Goal: Task Accomplishment & Management: Complete application form

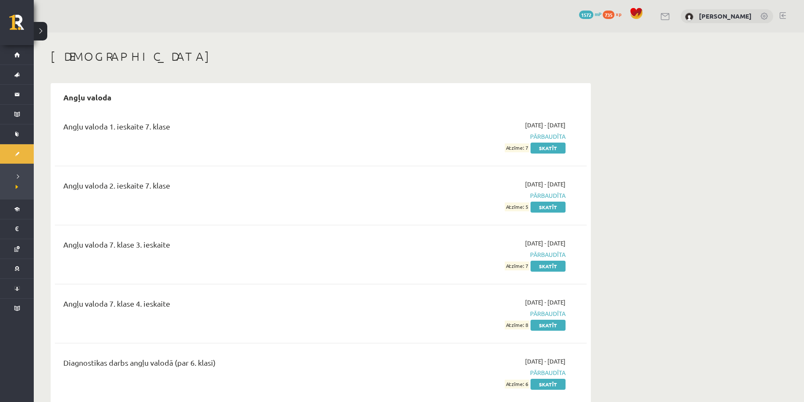
scroll to position [802, 0]
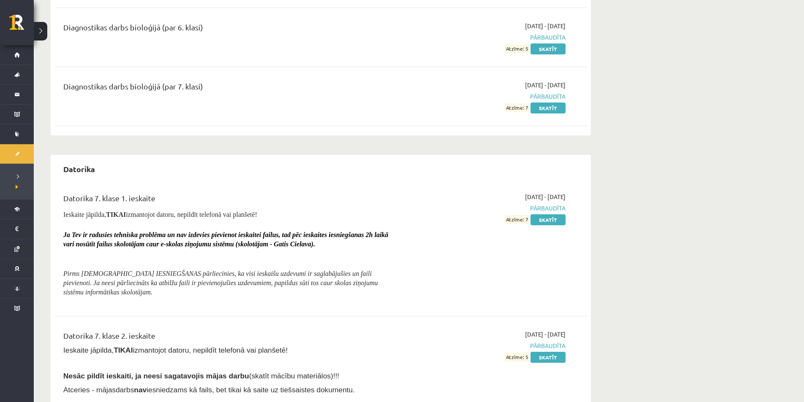
click at [344, 165] on div "Datorika" at bounding box center [321, 169] width 532 height 20
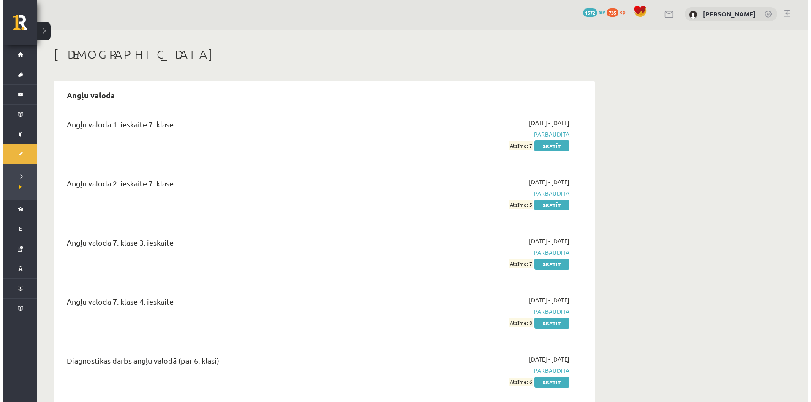
scroll to position [0, 0]
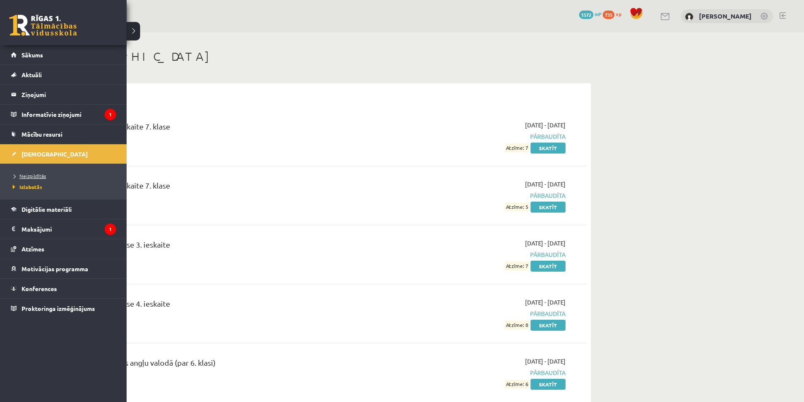
click at [13, 176] on span "Neizpildītās" at bounding box center [28, 176] width 35 height 7
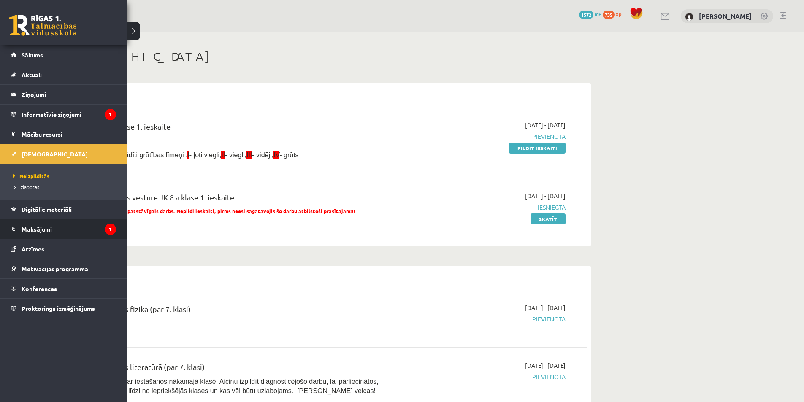
click at [22, 231] on legend "Maksājumi 1" at bounding box center [69, 229] width 95 height 19
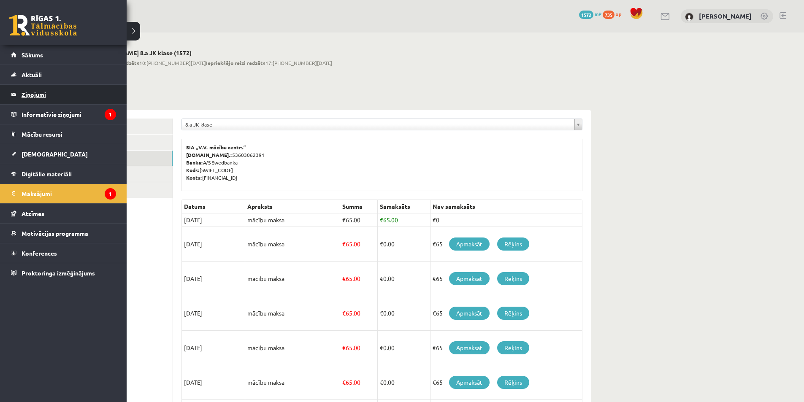
click at [26, 92] on legend "Ziņojumi 0" at bounding box center [69, 94] width 95 height 19
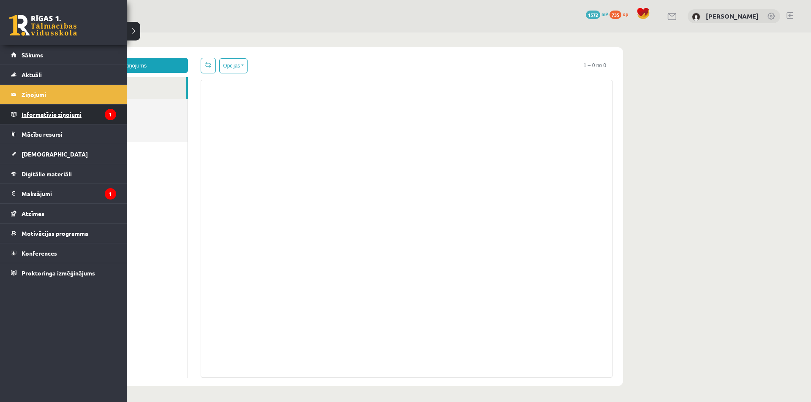
click at [17, 109] on link "Informatīvie ziņojumi 1" at bounding box center [63, 114] width 105 height 19
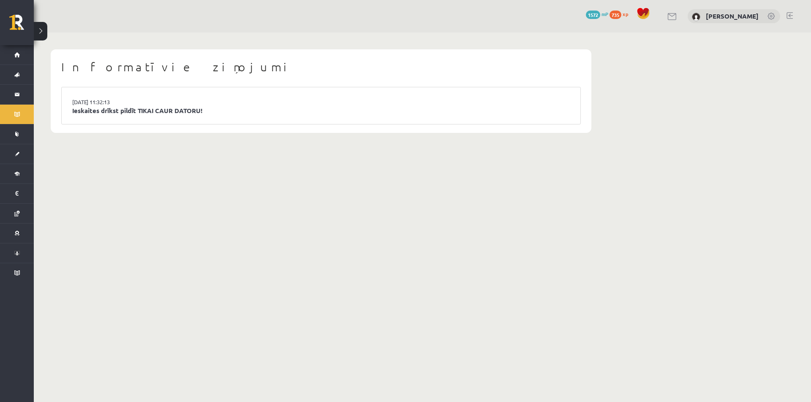
click at [173, 97] on li "15.09.2025 11:32:13 Ieskaites drīkst pildīt TIKAI CAUR DATORU!" at bounding box center [321, 105] width 519 height 37
click at [175, 112] on link "Ieskaites drīkst pildīt TIKAI CAUR DATORU!" at bounding box center [320, 111] width 497 height 10
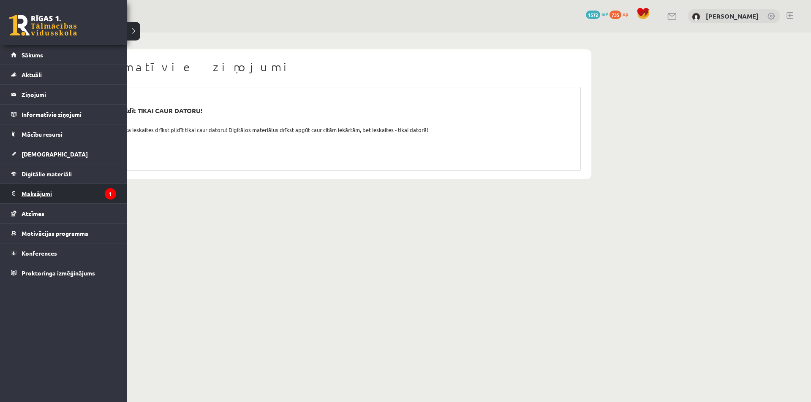
click at [53, 187] on legend "Maksājumi 1" at bounding box center [69, 193] width 95 height 19
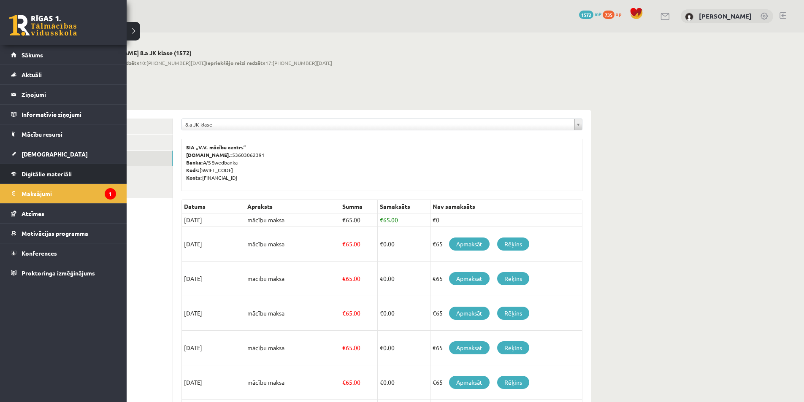
click at [13, 166] on link "Digitālie materiāli" at bounding box center [63, 173] width 105 height 19
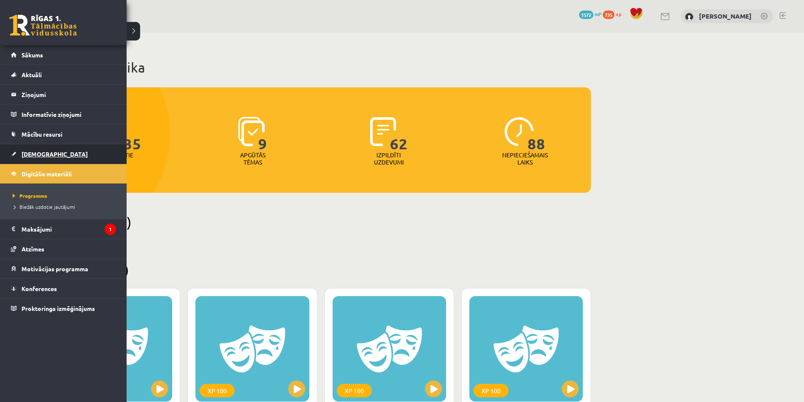
click at [65, 153] on link "[DEMOGRAPHIC_DATA]" at bounding box center [63, 153] width 105 height 19
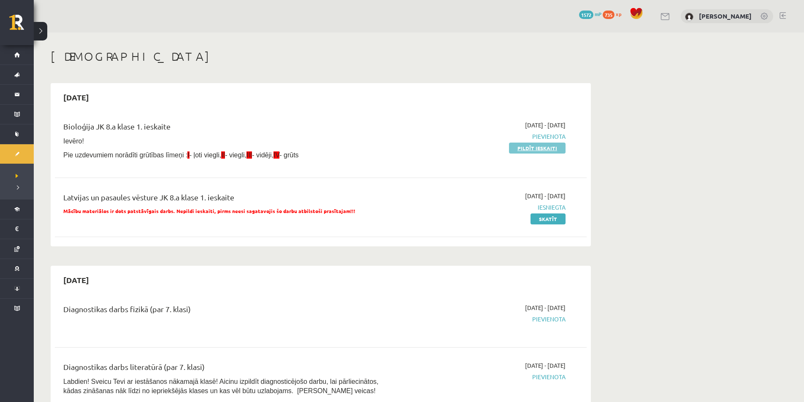
click at [510, 147] on link "Pildīt ieskaiti" at bounding box center [537, 148] width 57 height 11
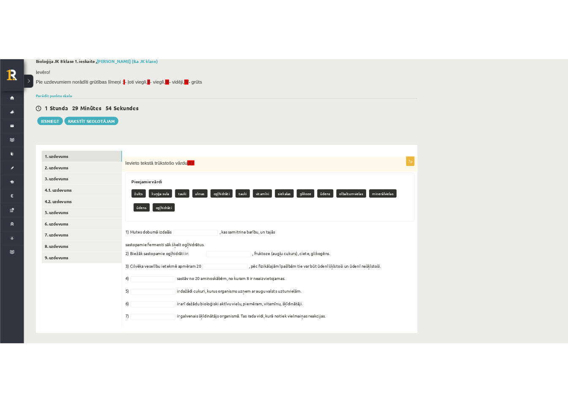
scroll to position [52, 0]
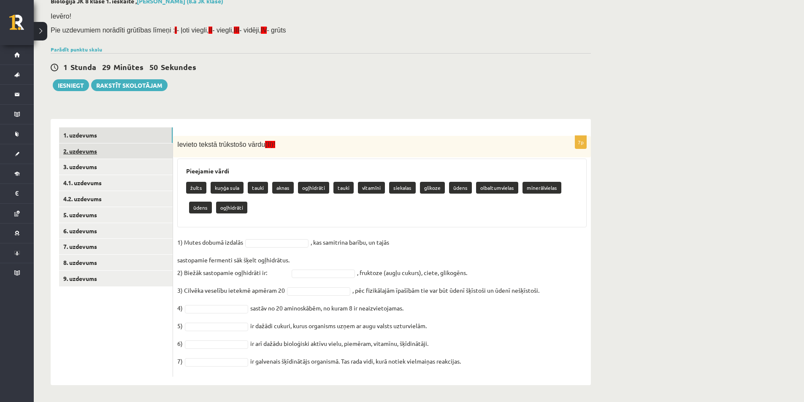
click at [117, 151] on link "2. uzdevums" at bounding box center [116, 152] width 114 height 16
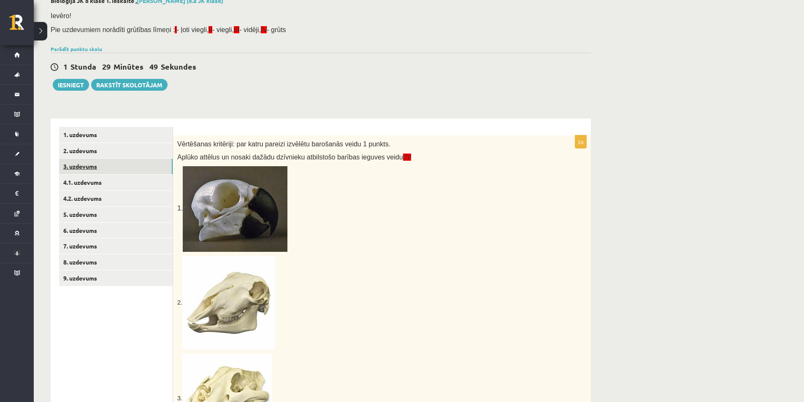
click at [117, 169] on link "3. uzdevums" at bounding box center [116, 167] width 114 height 16
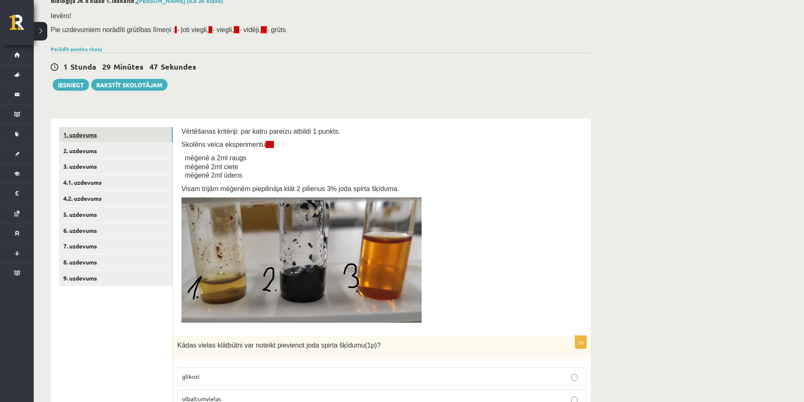
click at [111, 135] on link "1. uzdevums" at bounding box center [116, 135] width 114 height 16
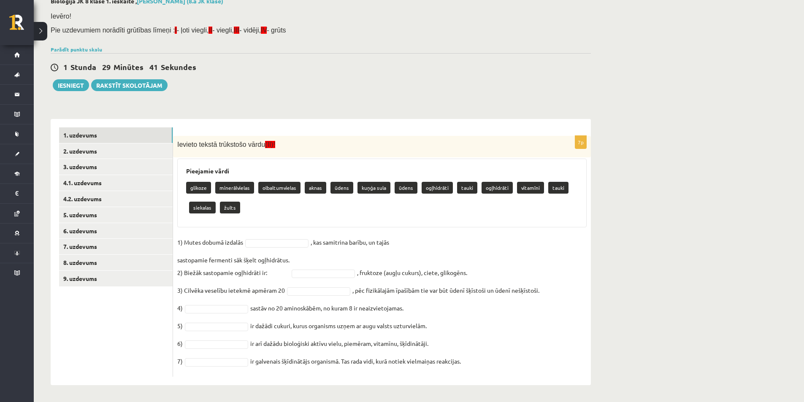
drag, startPoint x: 183, startPoint y: 169, endPoint x: 510, endPoint y: 380, distance: 389.1
click at [510, 380] on div "7p Ievieto tekstā trūkstošo vārdu (II)! Pieejamie vārdi glikoze minerālvielas o…" at bounding box center [382, 252] width 418 height 266
copy div "Loremipsu dolor sitamet consecteturad elitseddoeiusm tempo incid utlab etdo mag…"
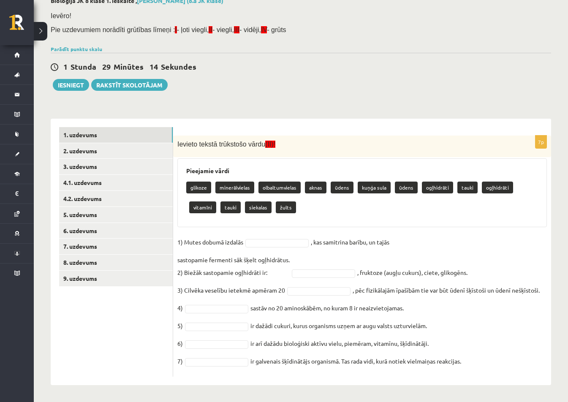
click at [307, 216] on div "glikoze minerālvielas olbaltumvielas aknas ūdens kuņģa sula ūdens ogļhidrāti ta…" at bounding box center [362, 199] width 352 height 40
click at [281, 235] on div "7p Ievieto tekstā trūkstošo vārdu (II)! Pieejamie vārdi glikoze minerālvielas o…" at bounding box center [362, 256] width 378 height 241
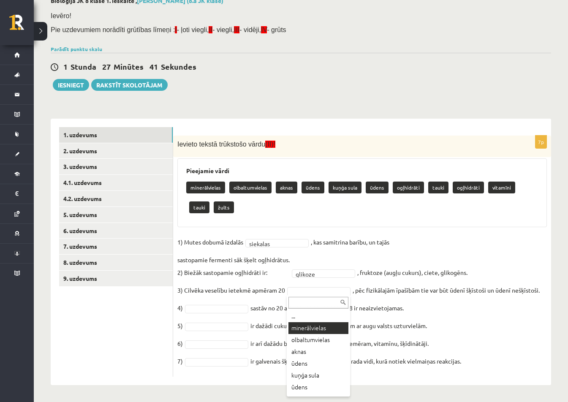
scroll to position [33, 0]
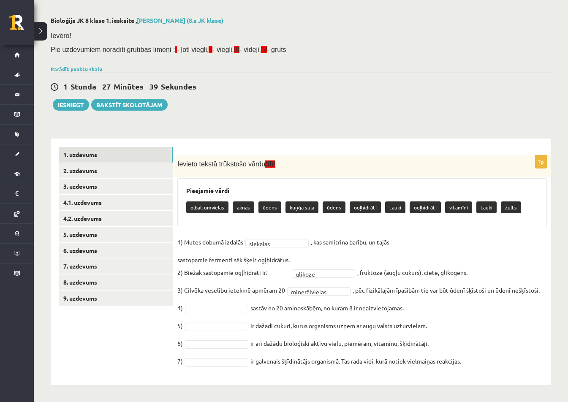
click at [233, 305] on fieldset "**********" at bounding box center [361, 304] width 369 height 137
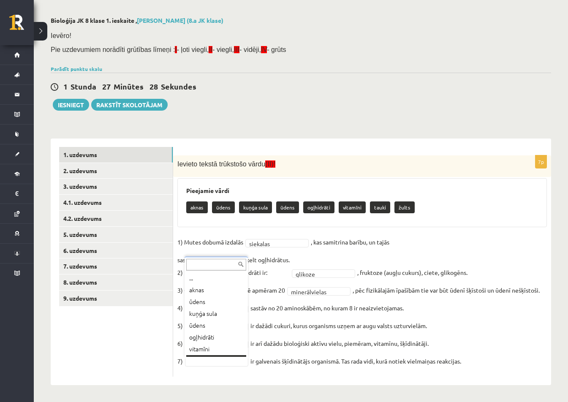
scroll to position [10, 0]
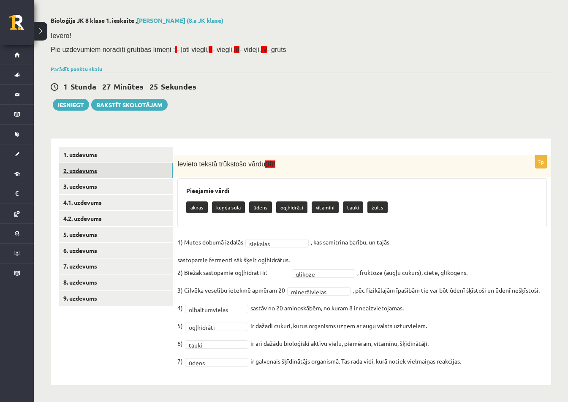
click at [104, 175] on link "2. uzdevums" at bounding box center [116, 171] width 114 height 16
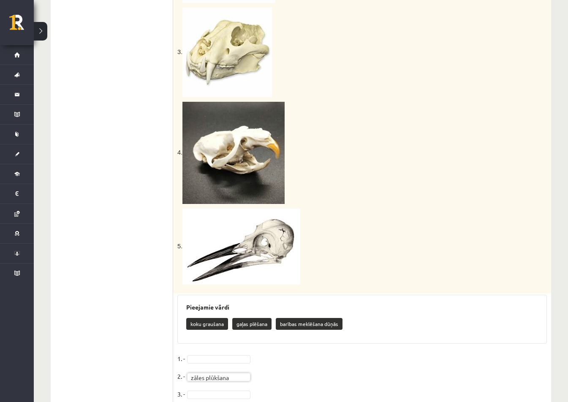
scroll to position [426, 0]
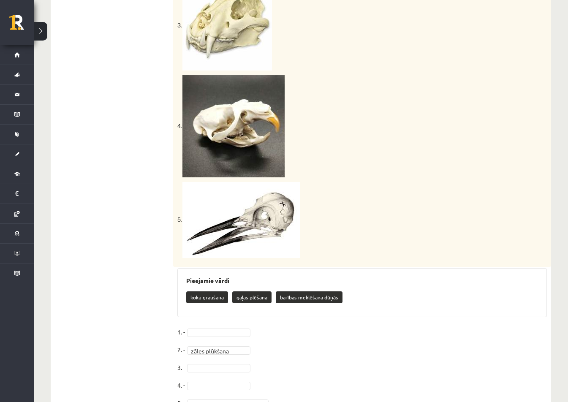
drag, startPoint x: 292, startPoint y: 130, endPoint x: 203, endPoint y: 125, distance: 88.8
click at [203, 125] on p "4." at bounding box center [340, 126] width 327 height 102
click at [134, 252] on ul "1. uzdevums 2. uzdevums 3. uzdevums 4.1. uzdevums 4.2. uzdevums 5. uzdevums 6. …" at bounding box center [116, 86] width 114 height 665
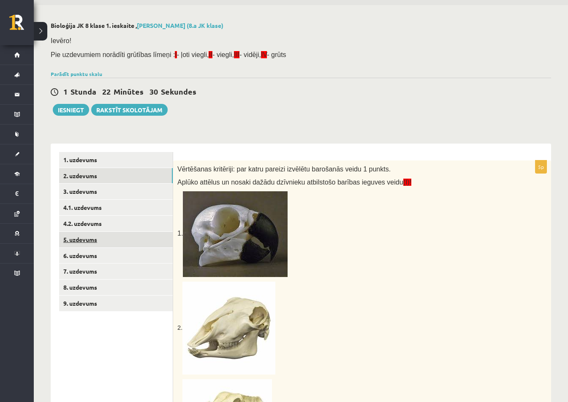
scroll to position [0, 0]
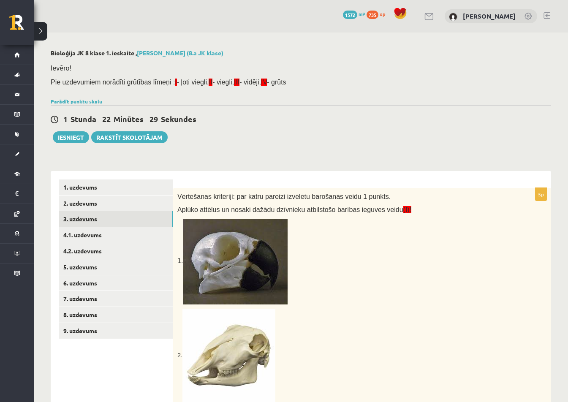
click at [134, 223] on link "3. uzdevums" at bounding box center [116, 219] width 114 height 16
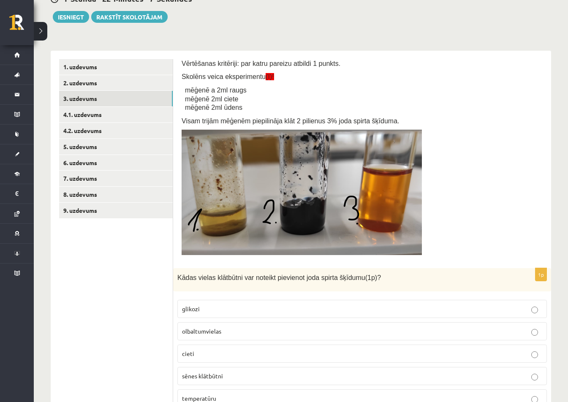
scroll to position [42, 0]
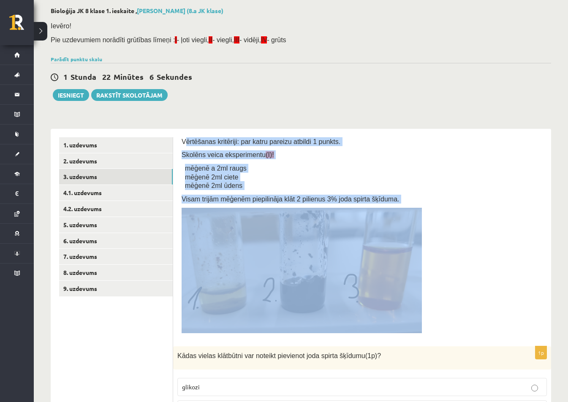
drag, startPoint x: 185, startPoint y: 141, endPoint x: 429, endPoint y: 300, distance: 291.5
click at [429, 300] on div "Vērtēšanas kritēriji: par katru pareizu atbildi 1 punkts. Skolēns veica eksperi…" at bounding box center [362, 237] width 361 height 201
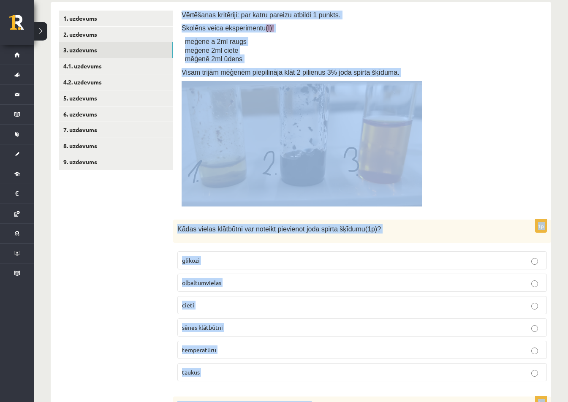
scroll to position [290, 0]
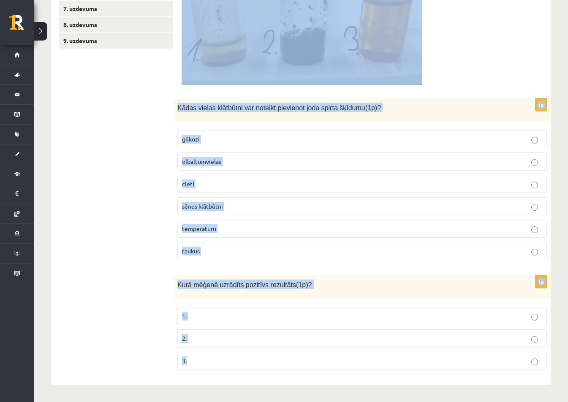
drag, startPoint x: 180, startPoint y: 142, endPoint x: 465, endPoint y: 357, distance: 357.5
click at [465, 357] on div "Vērtēšanas kritēriji: par katru pareizu atbildi 1 punkts. Skolēns veica eksperi…" at bounding box center [362, 133] width 378 height 504
drag, startPoint x: 465, startPoint y: 357, endPoint x: 403, endPoint y: 262, distance: 114.1
click at [403, 262] on fieldset "glikozi olbaltumvielas cieti sēnes klātbūtni temperatūru [GEOGRAPHIC_DATA]" at bounding box center [361, 194] width 369 height 137
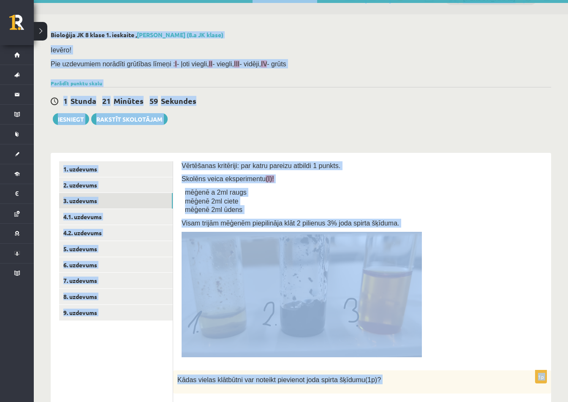
scroll to position [0, 0]
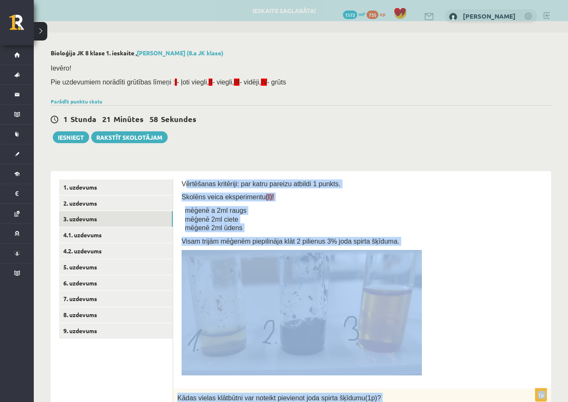
drag, startPoint x: 396, startPoint y: 380, endPoint x: 184, endPoint y: 174, distance: 295.9
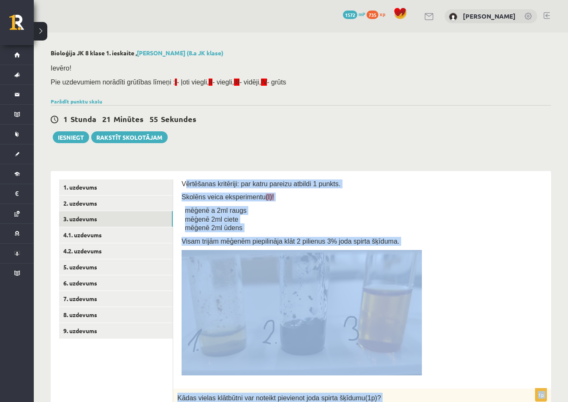
copy form "ērtēšanas kritēriji: par katru pareizu atbildi 1 punkts. Skolēns veica eksperim…"
click at [510, 315] on p at bounding box center [362, 312] width 361 height 125
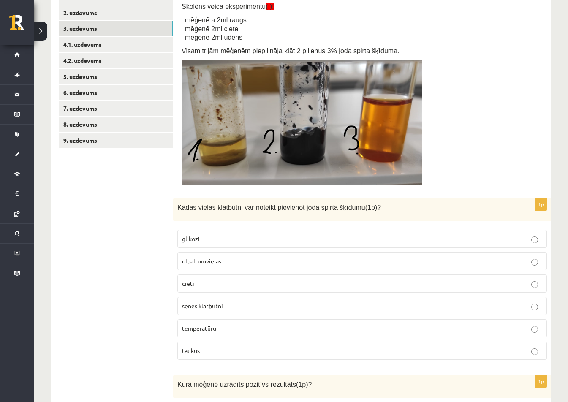
scroll to position [211, 0]
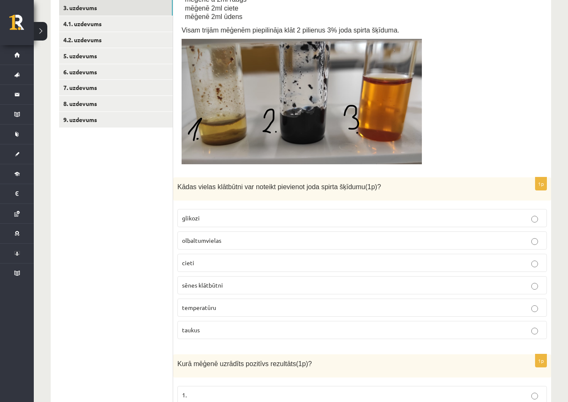
click at [201, 266] on p "cieti" at bounding box center [362, 262] width 360 height 9
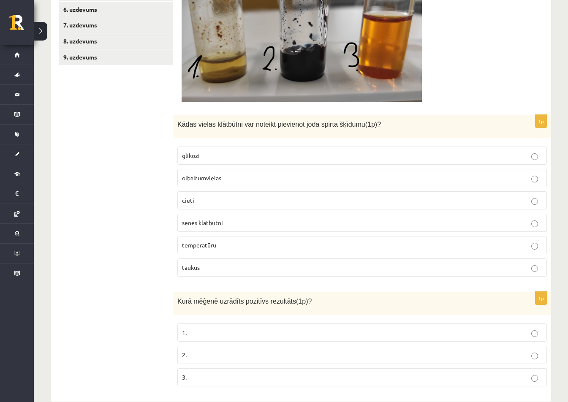
scroll to position [290, 0]
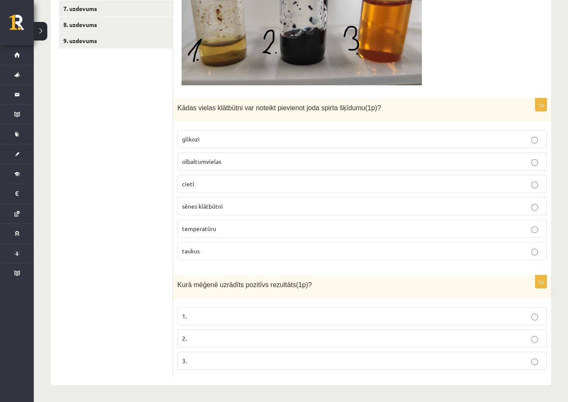
click at [260, 340] on p "2." at bounding box center [362, 338] width 360 height 9
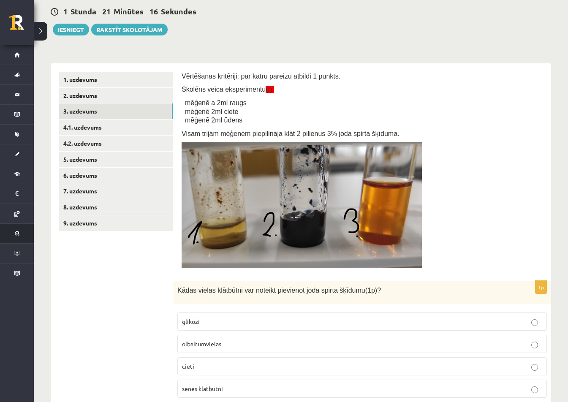
scroll to position [0, 0]
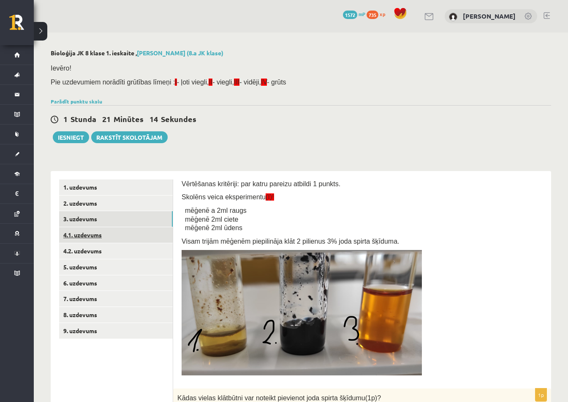
click at [137, 236] on link "4.1. uzdevums" at bounding box center [116, 235] width 114 height 16
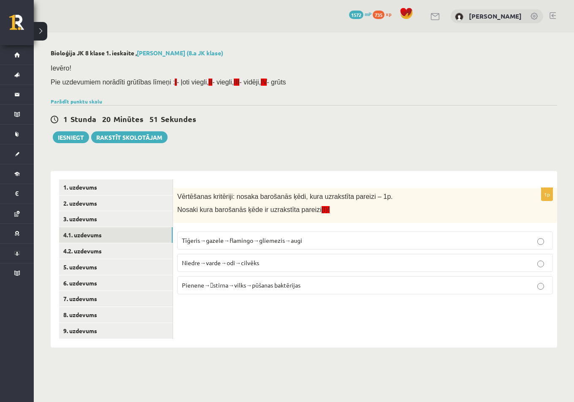
click at [239, 271] on label "Niedre→varde→odi→cilvēks" at bounding box center [365, 263] width 376 height 18
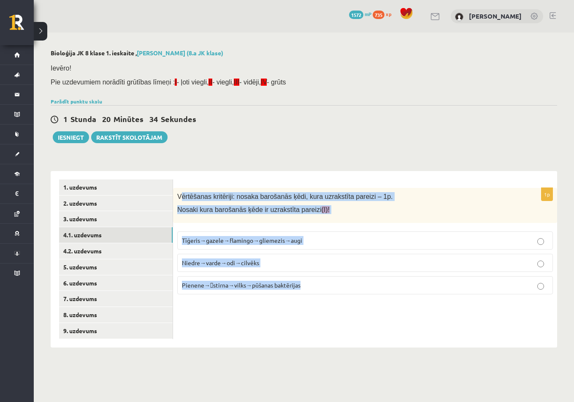
drag, startPoint x: 179, startPoint y: 195, endPoint x: 366, endPoint y: 296, distance: 212.3
click at [365, 302] on div "1p Vērtēšanas kritēriji: nosaka barošanās ķēdi, kura uzrakstīta pareizi – 1p. N…" at bounding box center [365, 259] width 384 height 176
copy div "ērtēšanas kritēriji: nosaka barošanās ķēdi, kura uzrakstīta pareizi – 1p. Nosak…"
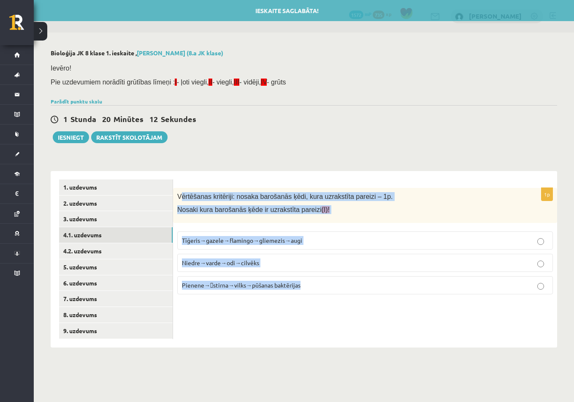
click at [265, 284] on span "Pienene→stirna→vilks→pūšanas baktērijas" at bounding box center [241, 285] width 119 height 8
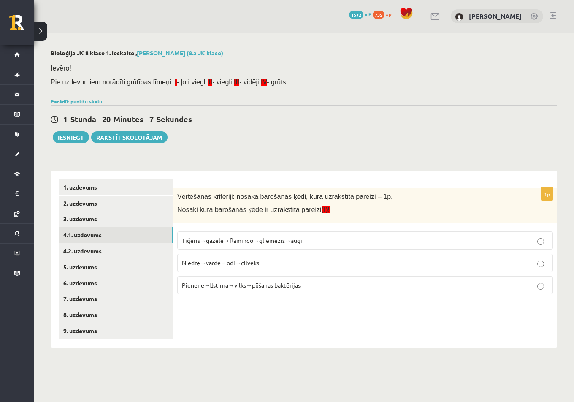
click at [266, 327] on div "1p Vērtēšanas kritēriji: nosaka barošanās ķēdi, kura uzrakstīta pareizi – 1p. N…" at bounding box center [365, 259] width 384 height 176
click at [106, 250] on link "4.2. uzdevums" at bounding box center [116, 251] width 114 height 16
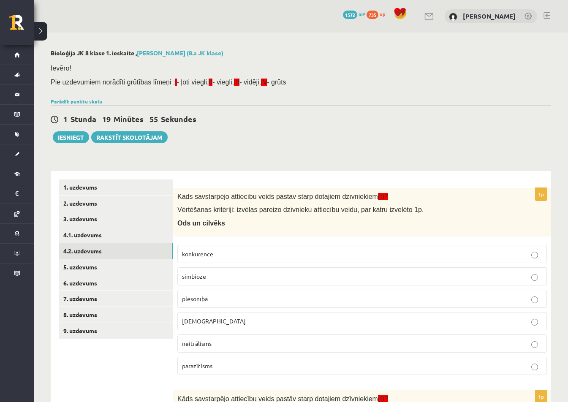
click at [268, 250] on p "konkurence" at bounding box center [362, 254] width 360 height 9
click at [271, 321] on p "[DEMOGRAPHIC_DATA]" at bounding box center [362, 321] width 360 height 9
click at [273, 257] on p "konkurence" at bounding box center [362, 254] width 360 height 9
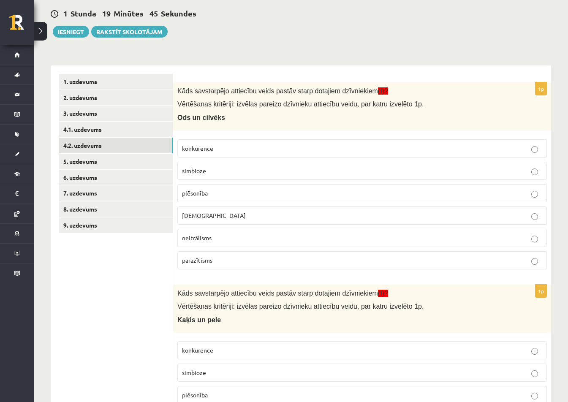
scroll to position [127, 0]
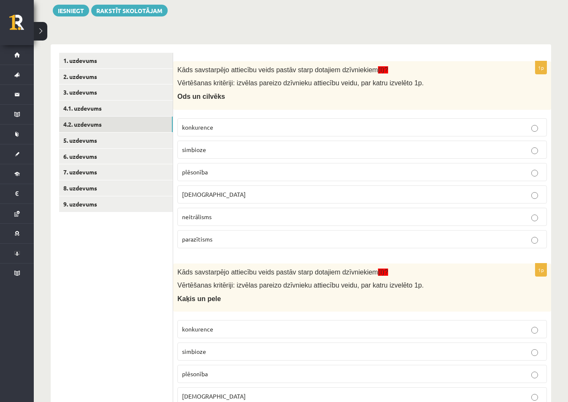
click at [177, 100] on div "Kāds savstarpējo attiecību veids pastāv starp dotajiem dzīvniekiem (I)? Vērtēša…" at bounding box center [362, 85] width 378 height 49
drag, startPoint x: 179, startPoint y: 89, endPoint x: 201, endPoint y: 85, distance: 23.1
click at [201, 85] on div "Kāds savstarpējo attiecību veids pastāv starp dotajiem dzīvniekiem (I)? Vērtēša…" at bounding box center [362, 85] width 378 height 49
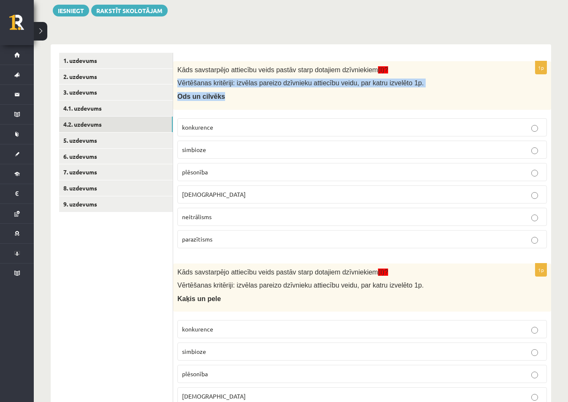
drag, startPoint x: 178, startPoint y: 77, endPoint x: 221, endPoint y: 80, distance: 43.2
click at [232, 86] on div "Kāds savstarpējo attiecību veids pastāv starp dotajiem dzīvniekiem (I)? Vērtēša…" at bounding box center [362, 85] width 378 height 49
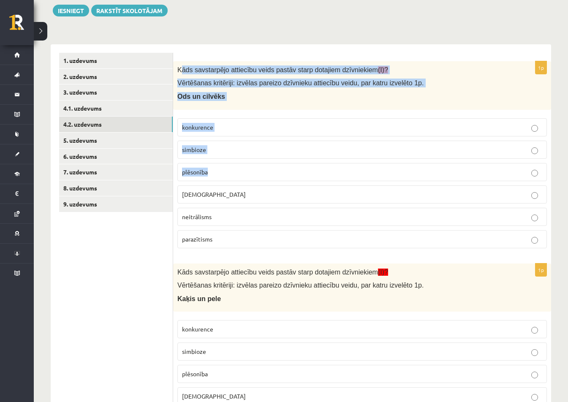
drag, startPoint x: 179, startPoint y: 71, endPoint x: 205, endPoint y: 92, distance: 32.8
click at [247, 141] on div "1p Kāds savstarpējo attiecību veids pastāv starp dotajiem dzīvniekiem (I)? Vērt…" at bounding box center [362, 158] width 378 height 194
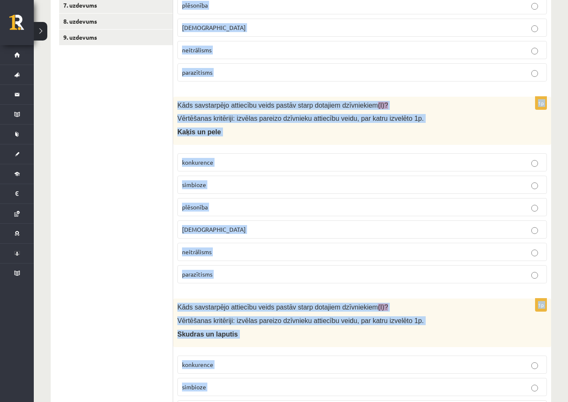
scroll to position [410, 0]
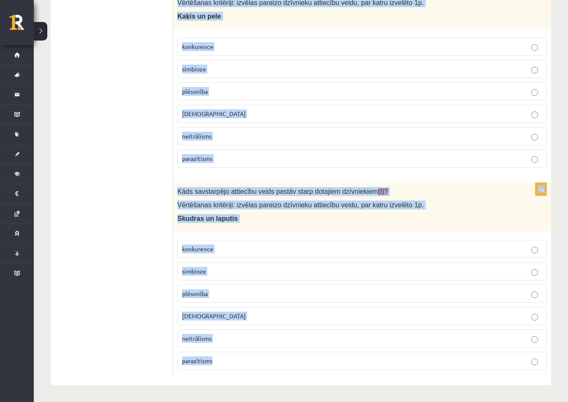
drag, startPoint x: 176, startPoint y: 64, endPoint x: 407, endPoint y: 359, distance: 374.8
click at [407, 359] on form "1p Kāds savstarpējo attiecību veids pastāv starp dotajiem dzīvniekiem (I)? Vērt…" at bounding box center [362, 73] width 361 height 606
copy form "Lore ipsumdolors ametconse adipi elitse doeiu temporin utlaboreetd (M)? Aliquae…"
click at [223, 134] on p "neitrālisms" at bounding box center [362, 136] width 360 height 9
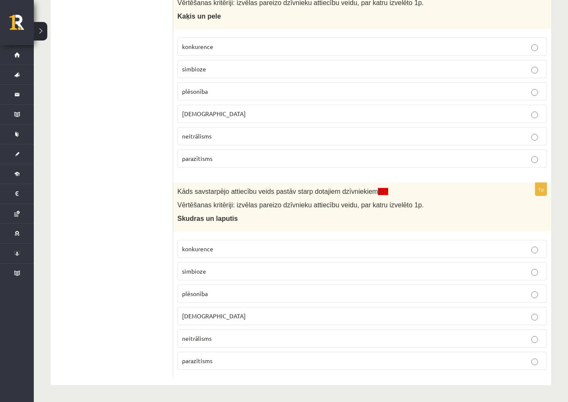
click at [225, 155] on p "parazītisms" at bounding box center [362, 158] width 360 height 9
click at [239, 251] on p "konkurence" at bounding box center [362, 248] width 360 height 9
click at [247, 277] on label "simbioze" at bounding box center [361, 271] width 369 height 18
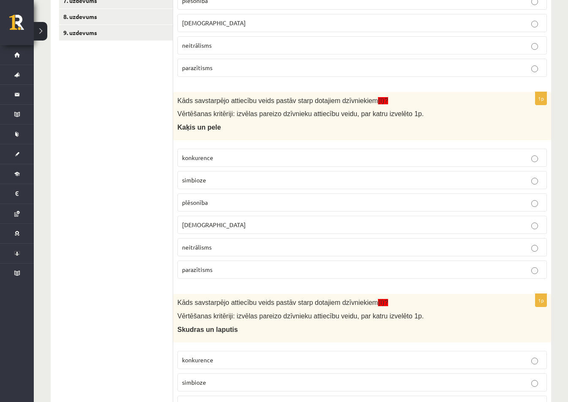
scroll to position [283, 0]
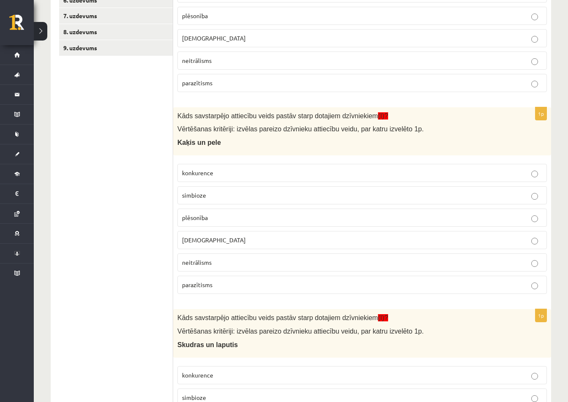
drag, startPoint x: 233, startPoint y: 225, endPoint x: 235, endPoint y: 196, distance: 29.2
click at [235, 198] on fieldset "konkurence simbioze plēsonība [DEMOGRAPHIC_DATA] neitrālisms parazītisms" at bounding box center [361, 228] width 369 height 137
click at [244, 225] on label "plēsonība" at bounding box center [361, 218] width 369 height 18
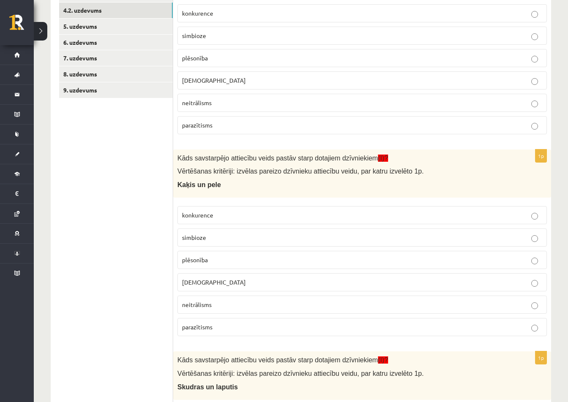
scroll to position [156, 0]
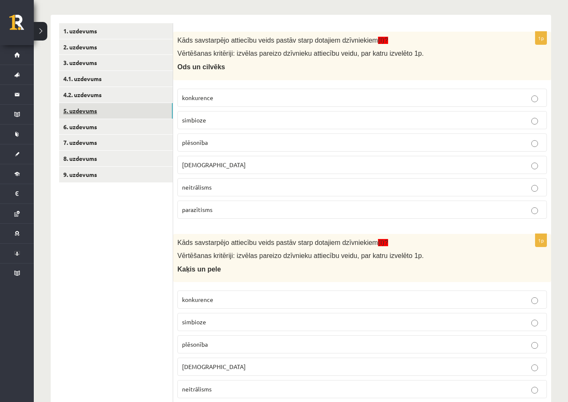
click at [98, 109] on link "5. uzdevums" at bounding box center [116, 111] width 114 height 16
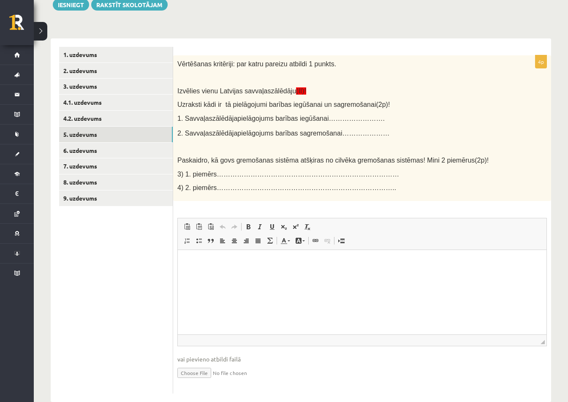
scroll to position [150, 0]
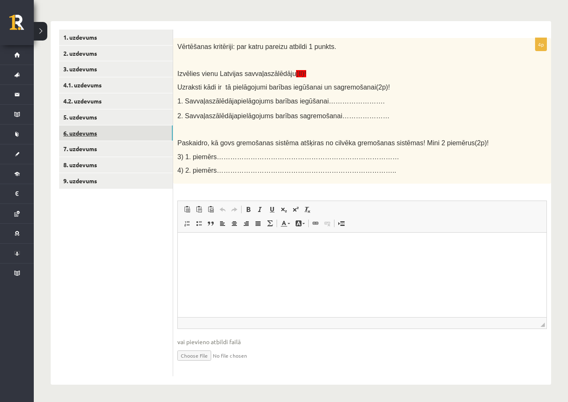
click at [83, 126] on link "6. uzdevums" at bounding box center [116, 133] width 114 height 16
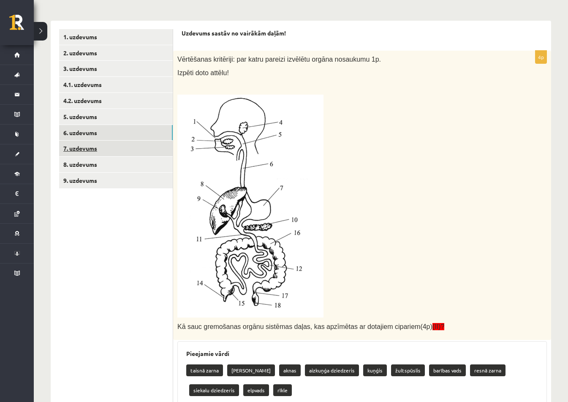
click at [98, 154] on link "7. uzdevums" at bounding box center [116, 149] width 114 height 16
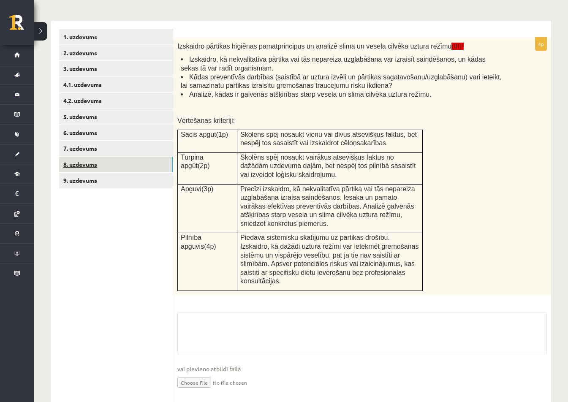
click at [100, 165] on link "8. uzdevums" at bounding box center [116, 165] width 114 height 16
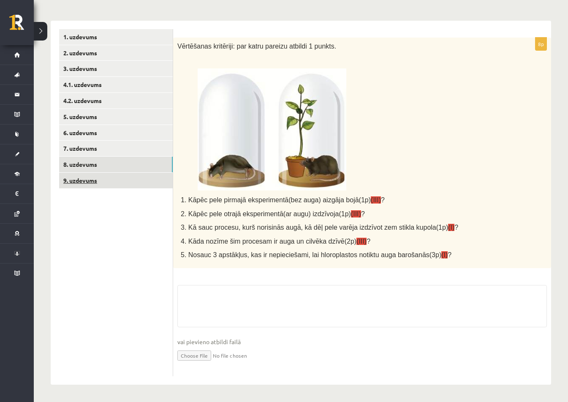
click at [104, 184] on link "9. uzdevums" at bounding box center [116, 181] width 114 height 16
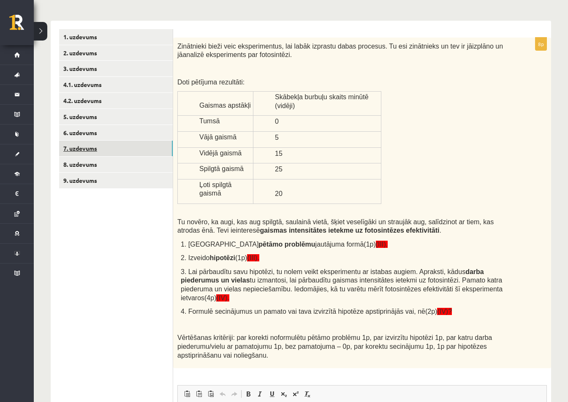
scroll to position [0, 0]
click at [100, 155] on link "7. uzdevums" at bounding box center [116, 149] width 114 height 16
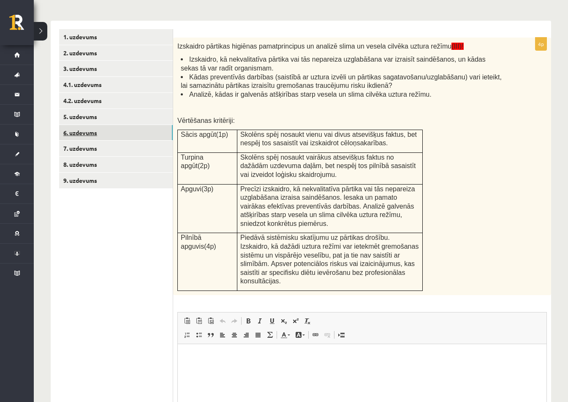
click at [126, 134] on link "6. uzdevums" at bounding box center [116, 133] width 114 height 16
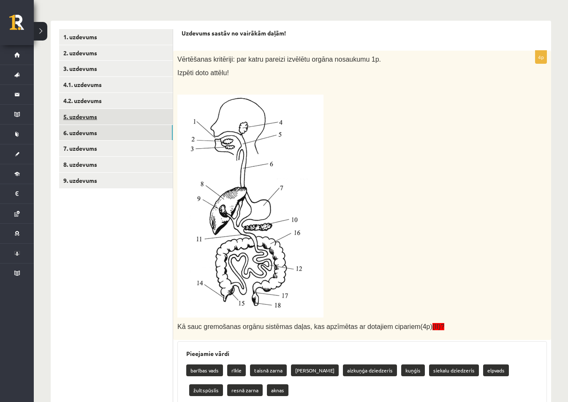
click at [124, 123] on link "5. uzdevums" at bounding box center [116, 117] width 114 height 16
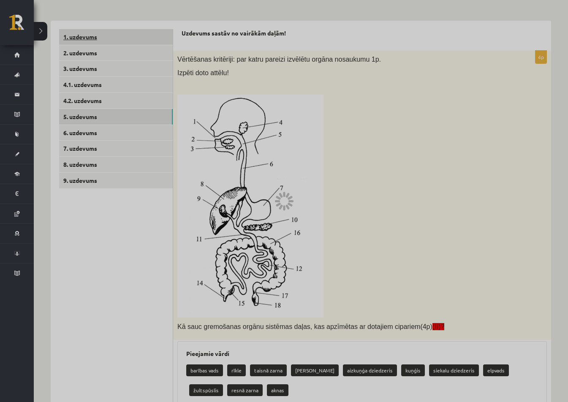
scroll to position [66, 0]
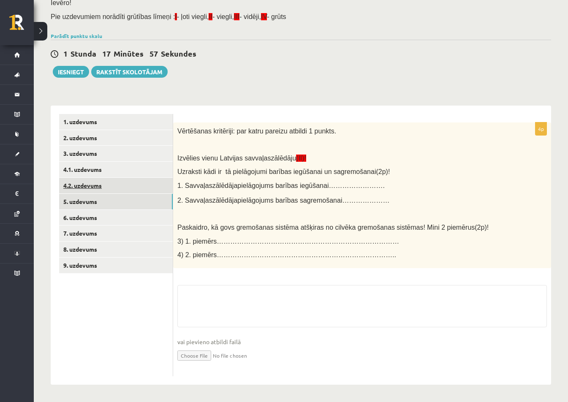
click at [92, 193] on link "4.2. uzdevums" at bounding box center [116, 186] width 114 height 16
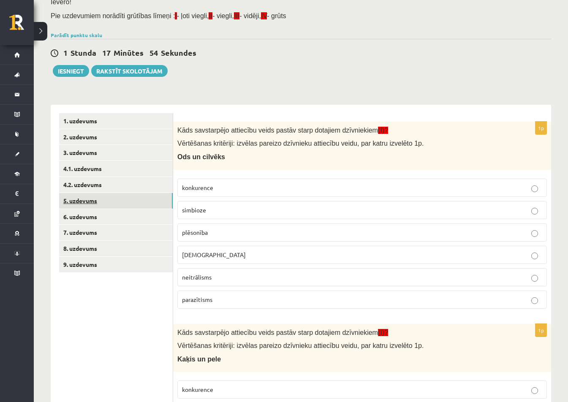
click at [99, 206] on link "5. uzdevums" at bounding box center [116, 201] width 114 height 16
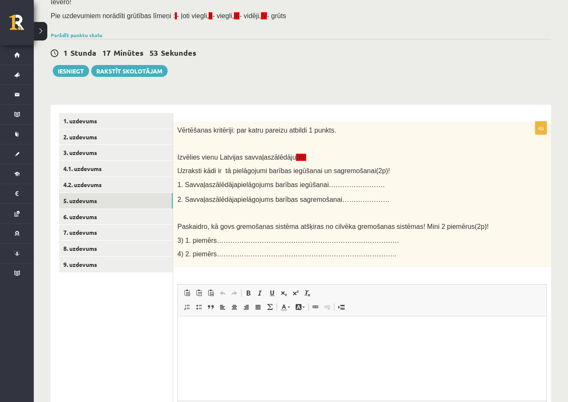
scroll to position [0, 0]
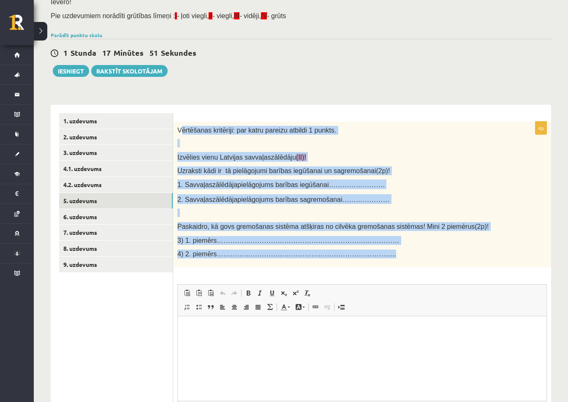
drag, startPoint x: 180, startPoint y: 128, endPoint x: 369, endPoint y: 257, distance: 228.1
click at [369, 257] on div "Vērtēšanas kritēriji: par katru pareizu atbildi 1 punkts. Izvēlies vienu Latvij…" at bounding box center [362, 195] width 378 height 146
copy div "ērtēšanas kritēriji: par katru pareizu atbildi 1 punkts. Izvēlies vienu Latvija…"
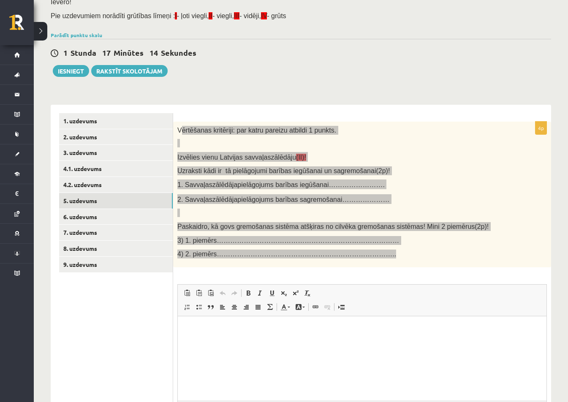
click at [198, 327] on p "Bagātinātā teksta redaktors, wiswyg-editor-user-answer-47025092768720" at bounding box center [362, 328] width 352 height 9
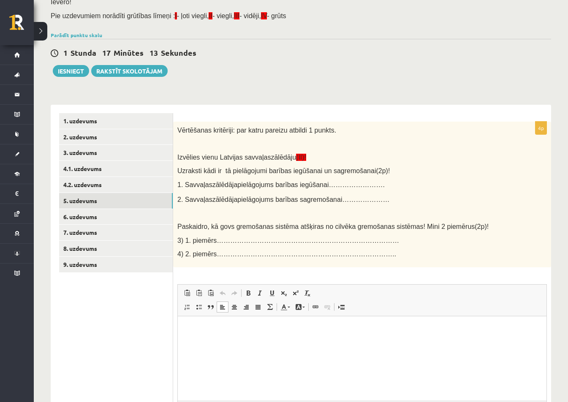
click at [159, 320] on ul "1. uzdevums 2. uzdevums 3. uzdevums 4.1. uzdevums 4.2. uzdevums 5. uzdevums 6. …" at bounding box center [116, 286] width 114 height 347
click at [199, 324] on p "Bagātinātā teksta redaktors, wiswyg-editor-user-answer-47025092768720" at bounding box center [362, 328] width 352 height 9
click at [296, 335] on html "******" at bounding box center [362, 329] width 369 height 26
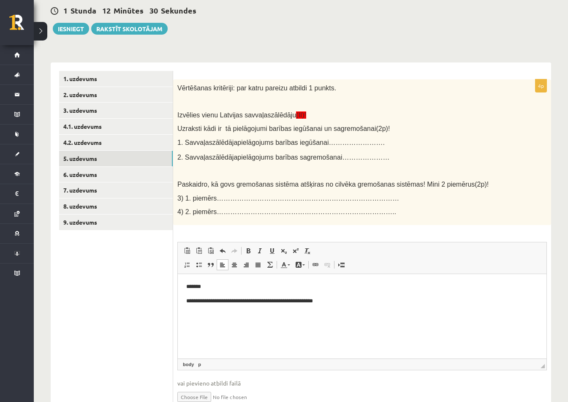
scroll to position [112, 0]
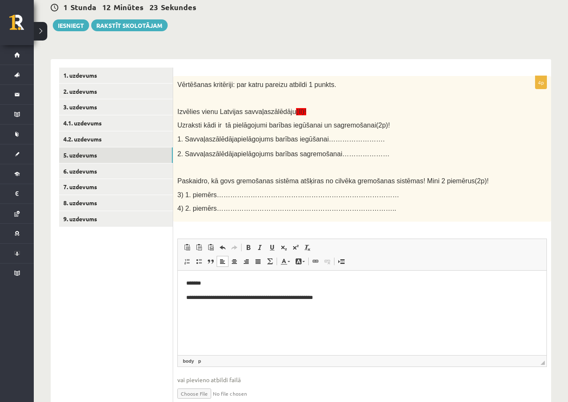
click at [264, 316] on p "Bagātinātā teksta redaktors, wiswyg-editor-user-answer-47025092768720" at bounding box center [362, 311] width 352 height 9
click at [347, 298] on p "**********" at bounding box center [362, 297] width 352 height 9
click at [286, 324] on p "Bagātinātā teksta redaktors, wiswyg-editor-user-answer-47025092768720" at bounding box center [362, 325] width 352 height 9
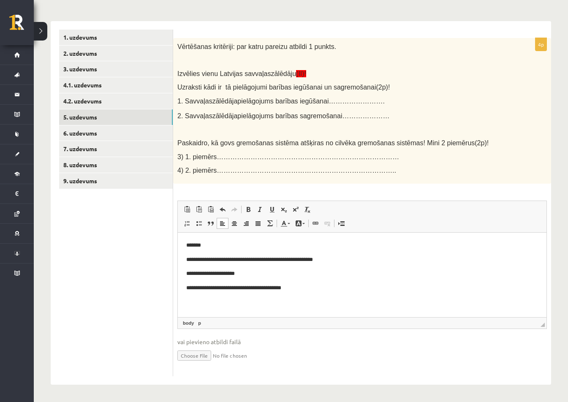
click at [197, 300] on p "Bagātinātā teksta redaktors, wiswyg-editor-user-answer-47025092768720" at bounding box center [362, 302] width 352 height 9
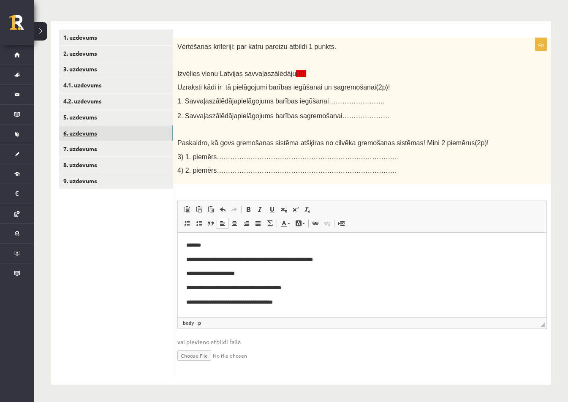
click at [82, 129] on link "6. uzdevums" at bounding box center [116, 133] width 114 height 16
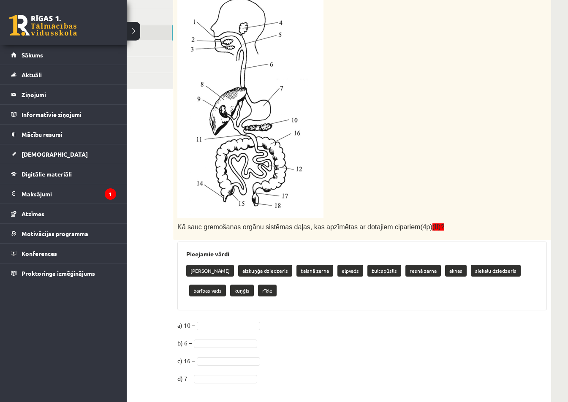
scroll to position [235, 0]
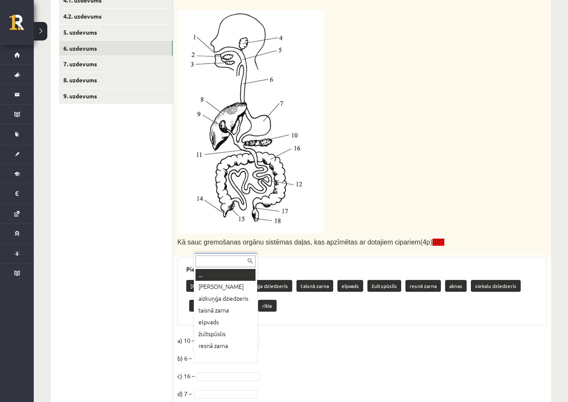
drag, startPoint x: 229, startPoint y: 358, endPoint x: 228, endPoint y: 365, distance: 7.2
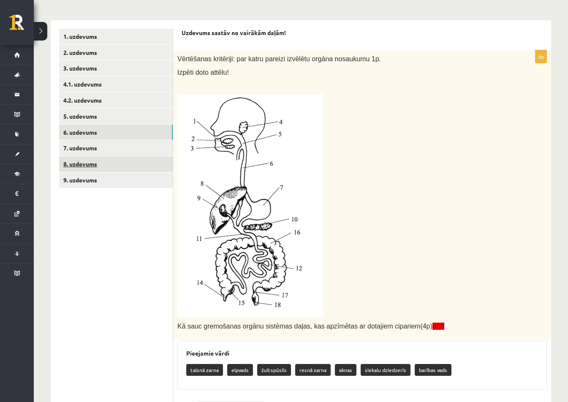
scroll to position [150, 0]
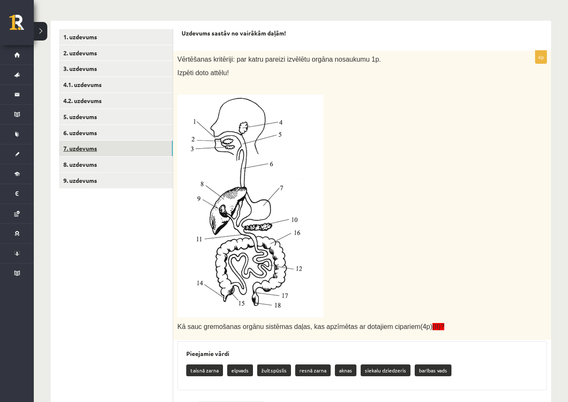
click at [126, 156] on link "7. uzdevums" at bounding box center [116, 149] width 114 height 16
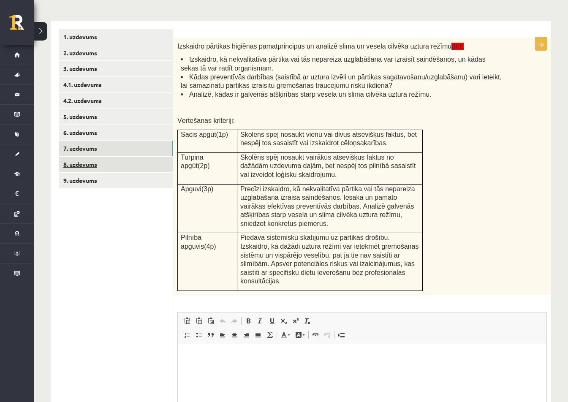
scroll to position [0, 0]
click at [133, 169] on link "8. uzdevums" at bounding box center [116, 165] width 114 height 16
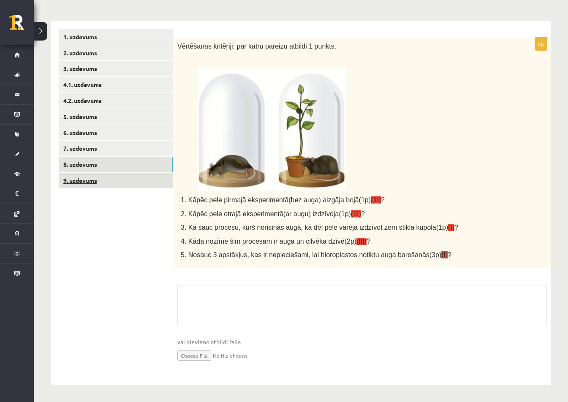
click at [120, 182] on link "9. uzdevums" at bounding box center [116, 181] width 114 height 16
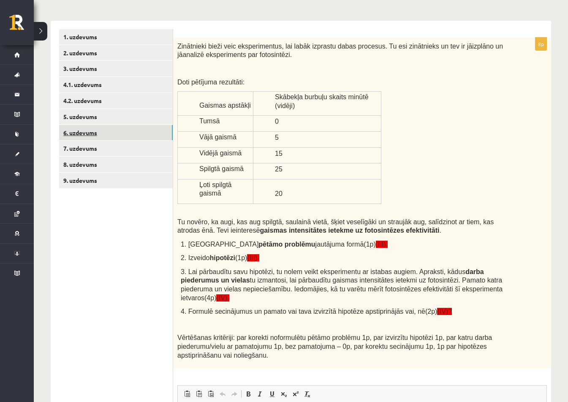
click at [120, 136] on link "6. uzdevums" at bounding box center [116, 133] width 114 height 16
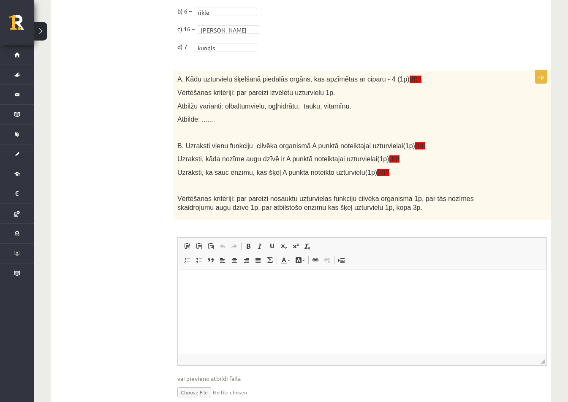
scroll to position [599, 0]
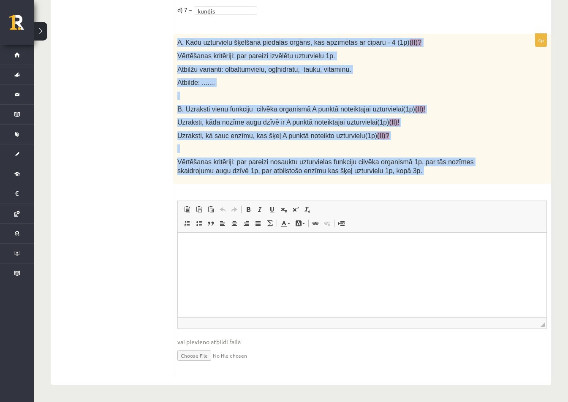
drag, startPoint x: 175, startPoint y: 42, endPoint x: 379, endPoint y: 185, distance: 248.7
click at [379, 185] on div "4p A. Kādu uzturvielu šķelšanā piedalās orgāns, kas apzīmētas ar ciparu - 4 (1p…" at bounding box center [362, 205] width 378 height 343
copy div "L. Ipsu dolorsitam consecte adipisci elitse, doe temporinc ut labore - 9 (8e) (…"
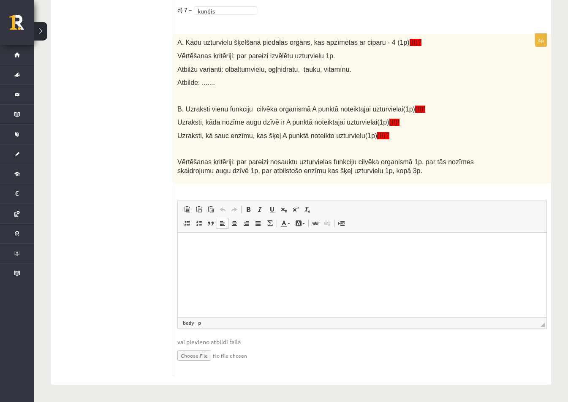
click at [262, 258] on html at bounding box center [362, 246] width 369 height 26
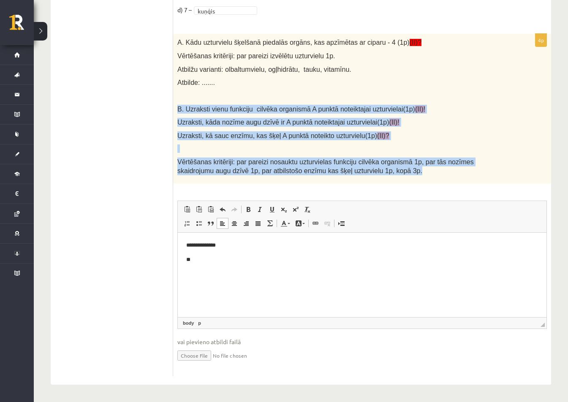
drag, startPoint x: 177, startPoint y: 109, endPoint x: 358, endPoint y: 172, distance: 191.2
click at [358, 172] on div "A. Kādu uzturvielu šķelšanā piedalās orgāns, kas apzīmētas ar ciparu - 4 (1p) (…" at bounding box center [362, 109] width 378 height 150
copy div "B. Uzraksti vienu funkciju cilvēka organismā A punktā noteiktajai uzturvielai(1…"
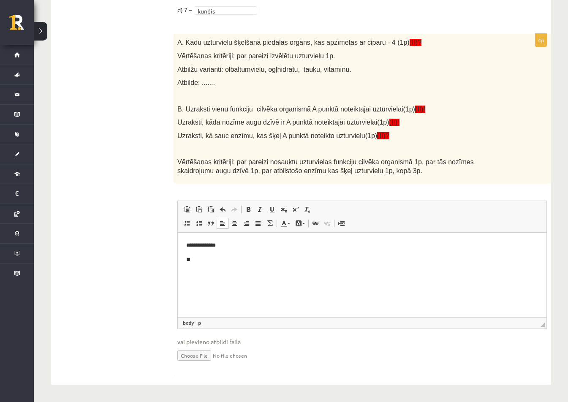
click at [227, 263] on p "**" at bounding box center [362, 259] width 352 height 9
click at [270, 268] on html "**********" at bounding box center [362, 253] width 369 height 40
click at [314, 263] on p "**********" at bounding box center [362, 259] width 352 height 9
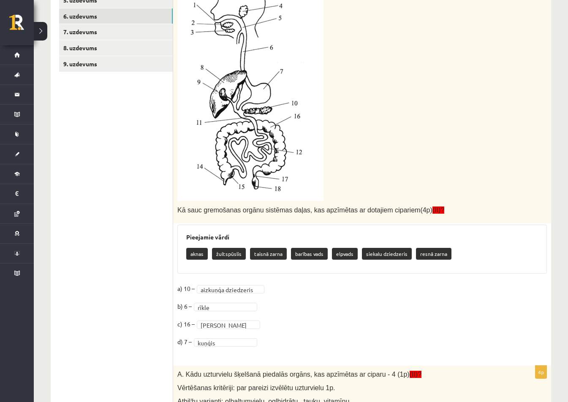
scroll to position [219, 0]
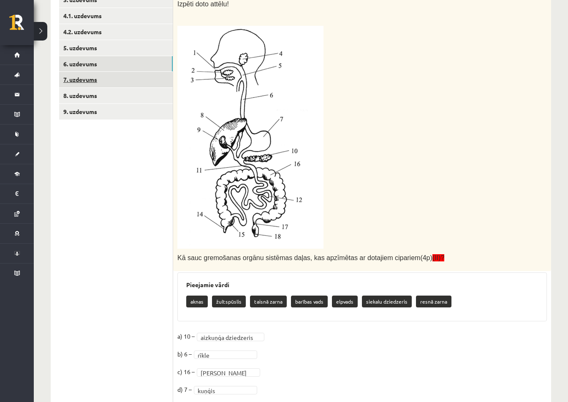
click at [166, 85] on link "7. uzdevums" at bounding box center [116, 80] width 114 height 16
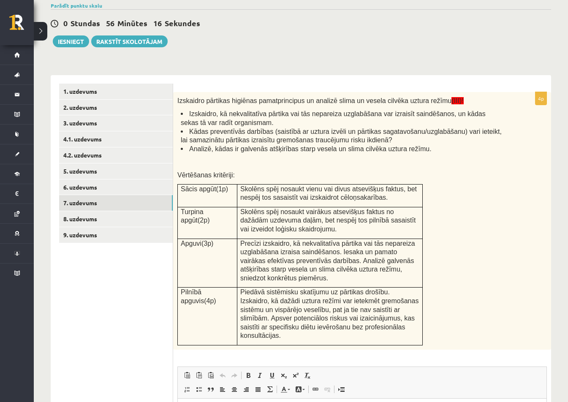
scroll to position [92, 0]
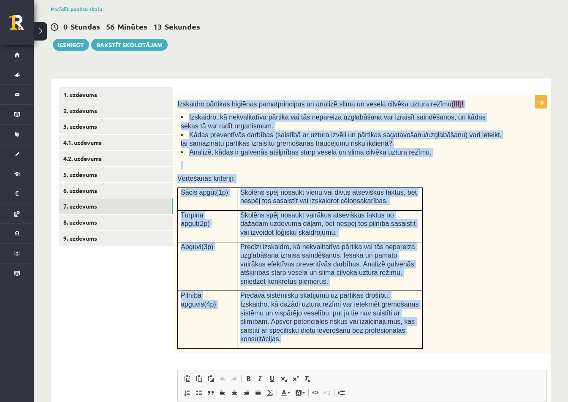
drag, startPoint x: 177, startPoint y: 101, endPoint x: 402, endPoint y: 338, distance: 326.7
click at [402, 339] on div "Izskaidro pārtikas higiēnas pamatprincipus un analizē slima un vesela cilvēka u…" at bounding box center [362, 224] width 378 height 258
copy div "Loremipsu dolorsit ametcons adipiscingelit se doeiusm tempo in utlabo etdolor m…"
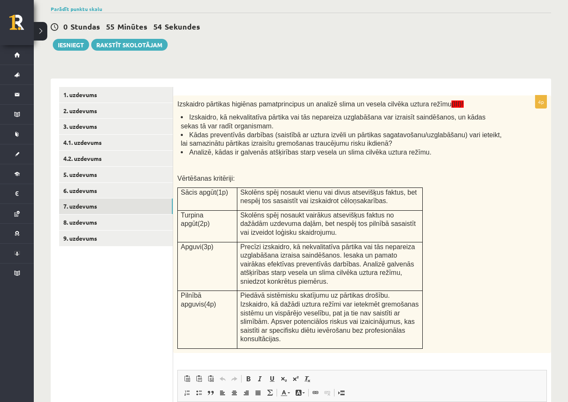
click at [454, 236] on div "Izskaidro pārtikas higiēnas pamatprincipus un analizē slima un vesela cilvēka u…" at bounding box center [362, 224] width 378 height 258
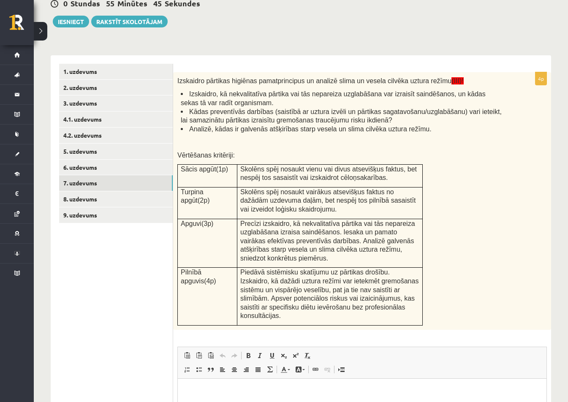
scroll to position [135, 0]
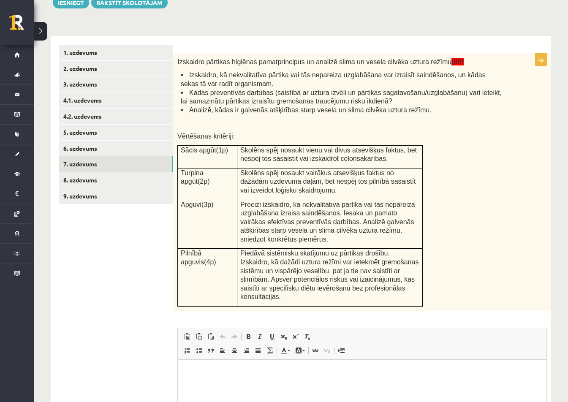
click at [214, 379] on html at bounding box center [362, 373] width 369 height 26
drag, startPoint x: 214, startPoint y: 379, endPoint x: 195, endPoint y: 378, distance: 19.9
click at [195, 378] on html at bounding box center [362, 373] width 369 height 26
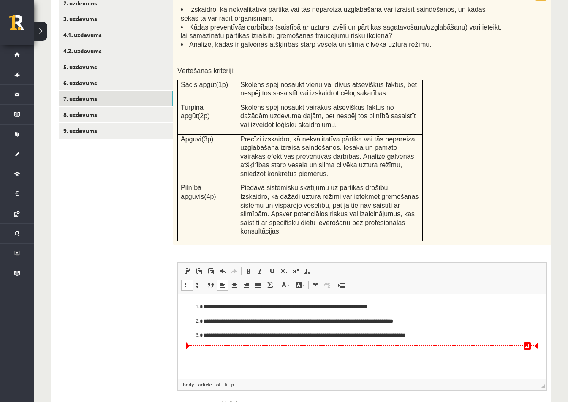
scroll to position [219, 0]
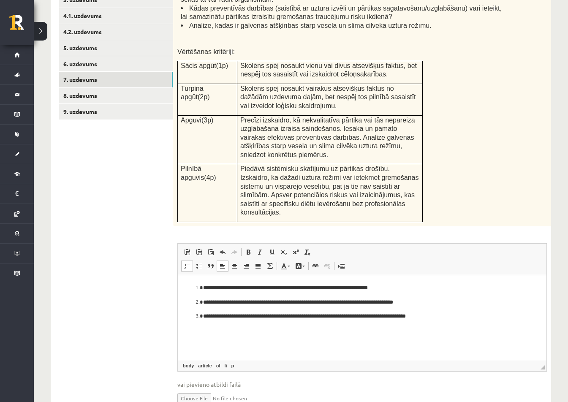
click at [443, 320] on p "**********" at bounding box center [362, 316] width 318 height 9
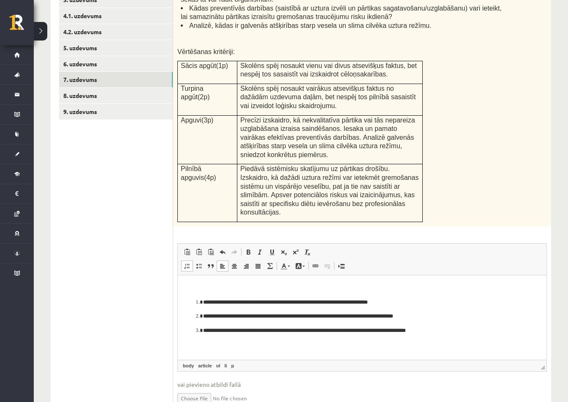
click at [467, 328] on p "**********" at bounding box center [362, 330] width 318 height 9
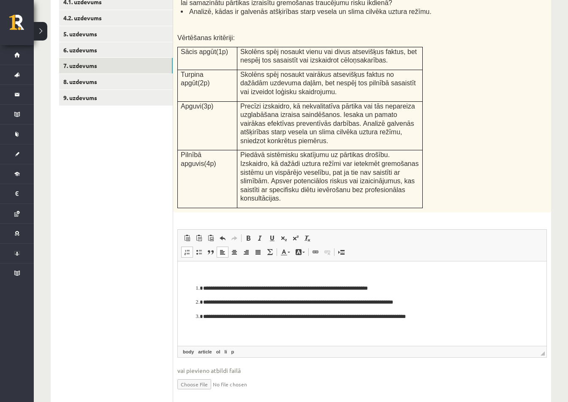
scroll to position [253, 0]
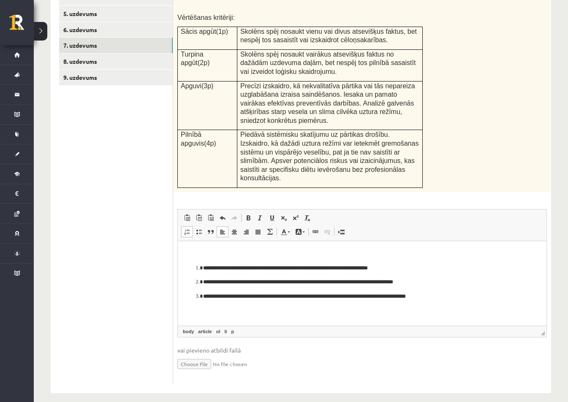
click at [309, 290] on ol "**********" at bounding box center [362, 282] width 352 height 37
click at [310, 293] on p "**********" at bounding box center [362, 296] width 318 height 9
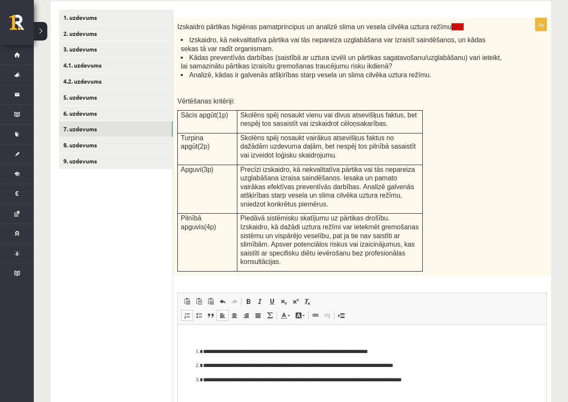
scroll to position [169, 0]
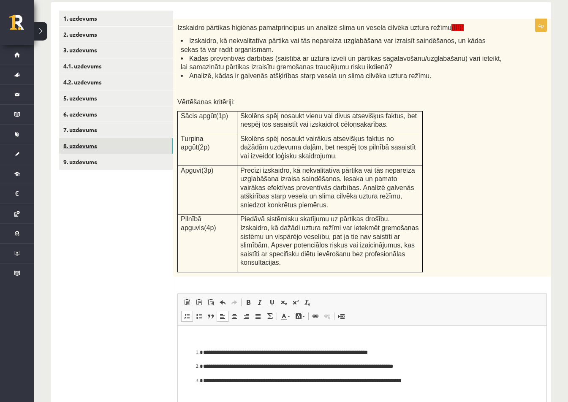
click at [130, 148] on link "8. uzdevums" at bounding box center [116, 146] width 114 height 16
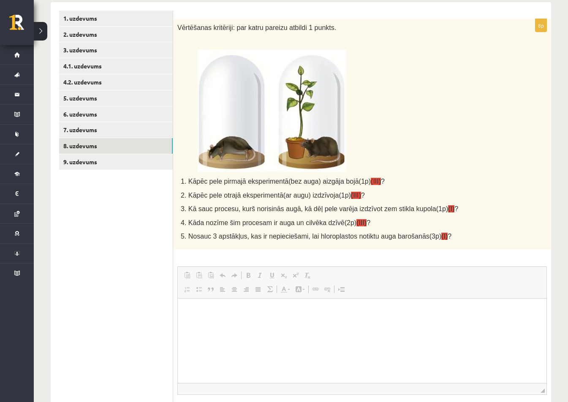
scroll to position [0, 0]
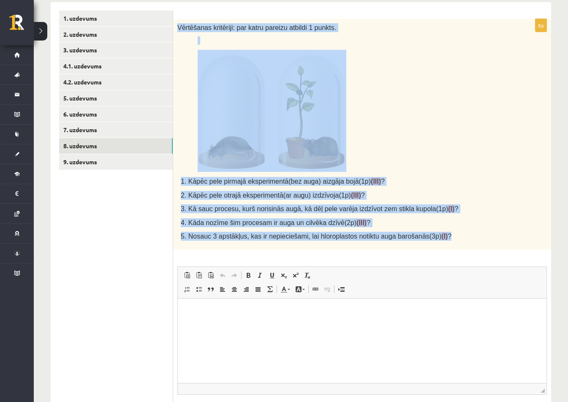
drag, startPoint x: 177, startPoint y: 27, endPoint x: 445, endPoint y: 241, distance: 342.5
click at [445, 241] on div "Vērtēšanas kritēriji: par katru pareizu atbildi 1 punkts. 1. Kāpēc pele pirmajā…" at bounding box center [362, 134] width 378 height 231
copy div "Vērtēšanas kritēriji: par katru pareizu atbildi 1 punkts. 1. Kāpēc pele pirmajā…"
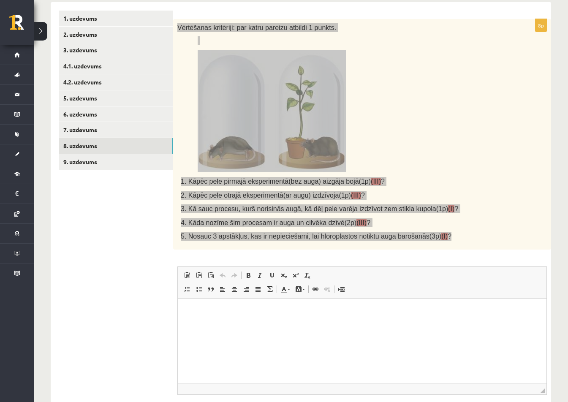
click at [221, 309] on p "Bagātinātā teksta redaktors, wiswyg-editor-user-answer-47024887581280" at bounding box center [362, 311] width 352 height 9
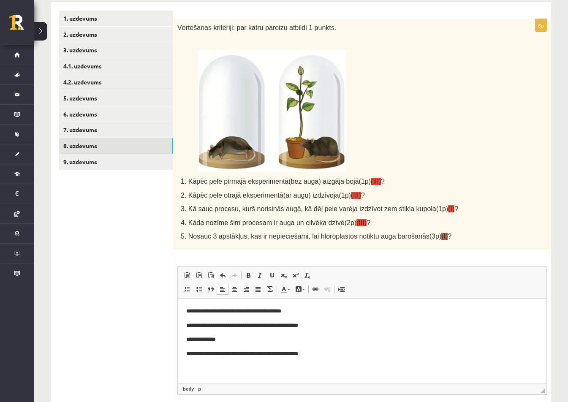
click at [321, 254] on div "**********" at bounding box center [362, 230] width 378 height 423
click at [323, 346] on body "**********" at bounding box center [362, 333] width 352 height 52
click at [329, 350] on p "**********" at bounding box center [362, 353] width 352 height 9
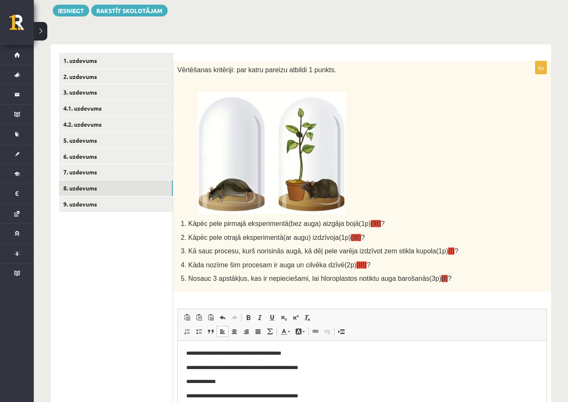
scroll to position [169, 0]
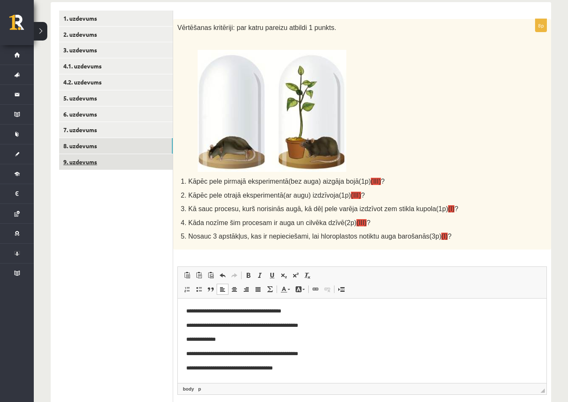
click at [128, 165] on link "9. uzdevums" at bounding box center [116, 162] width 114 height 16
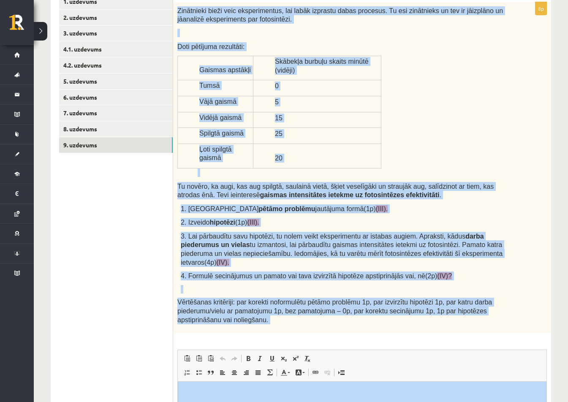
scroll to position [309, 0]
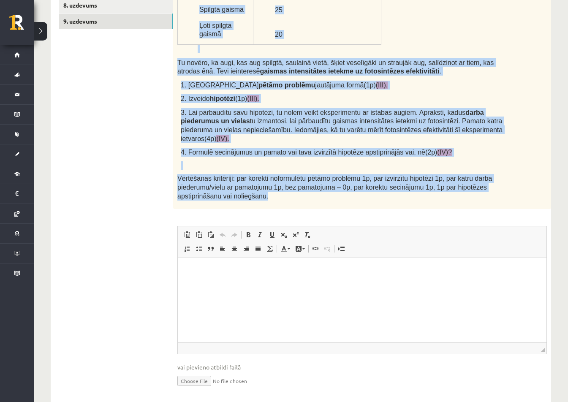
drag, startPoint x: 177, startPoint y: 111, endPoint x: 476, endPoint y: 174, distance: 305.1
click at [476, 174] on div "Zinātnieki bieži veic eksperimentus, lai labāk izprastu dabas procesus. Tu esi …" at bounding box center [362, 43] width 378 height 331
copy div "Loremipsum dolor sita consecteturad, eli seddo eiusmodt incid utlabore. Et dol …"
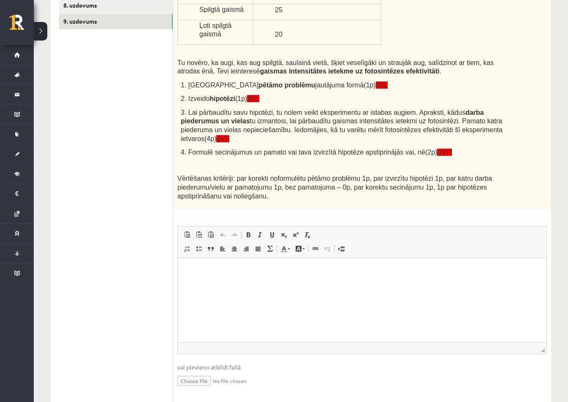
click at [130, 266] on ul "1. uzdevums 2. uzdevums 3. uzdevums 4.1. uzdevums 4.2. uzdevums 5. uzdevums 6. …" at bounding box center [116, 136] width 114 height 532
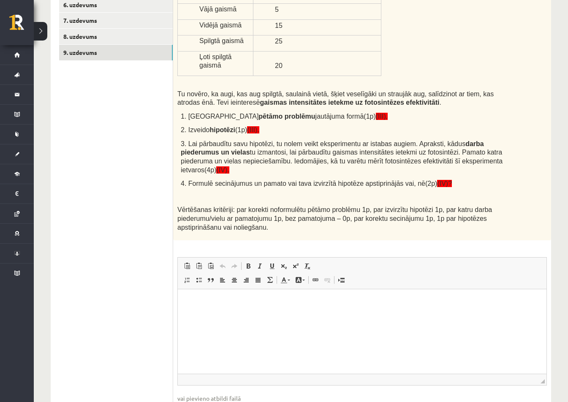
scroll to position [225, 0]
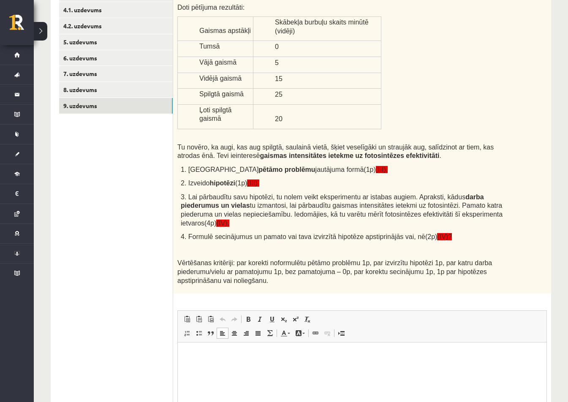
click at [212, 360] on html at bounding box center [362, 355] width 369 height 26
drag, startPoint x: 212, startPoint y: 360, endPoint x: 197, endPoint y: 357, distance: 15.9
click at [197, 357] on p "Bagātinātā teksta redaktors, wiswyg-editor-user-answer-47024945714860" at bounding box center [362, 355] width 352 height 9
click at [218, 333] on span "Ielīmēt" at bounding box center [219, 338] width 24 height 12
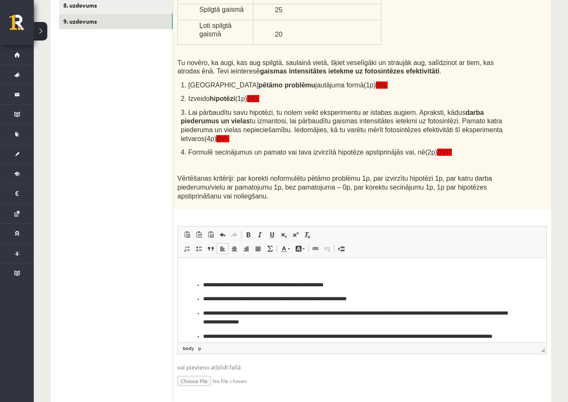
click at [355, 281] on p "**********" at bounding box center [359, 285] width 312 height 9
click at [384, 296] on p "**********" at bounding box center [359, 299] width 312 height 9
drag, startPoint x: 258, startPoint y: 320, endPoint x: 273, endPoint y: 324, distance: 15.7
click at [273, 324] on p "**********" at bounding box center [359, 318] width 312 height 18
click at [410, 276] on body "**********" at bounding box center [362, 315] width 352 height 98
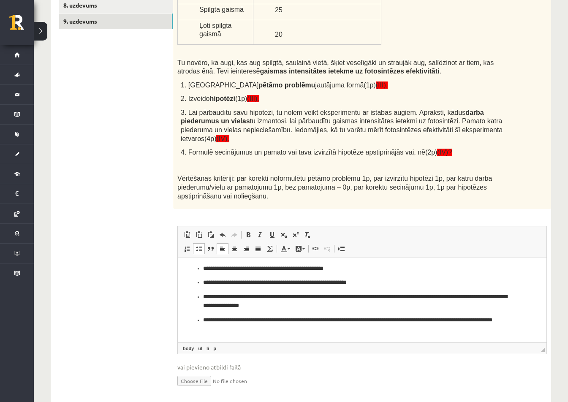
scroll to position [30, 0]
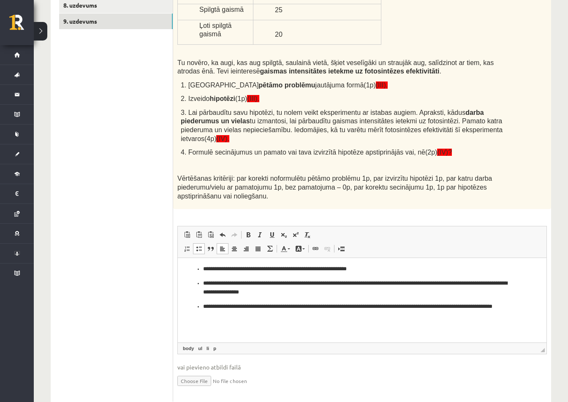
click at [198, 372] on input "file" at bounding box center [361, 380] width 369 height 17
type input "**********"
click at [208, 389] on link "Iesniegtā atbilde" at bounding box center [199, 393] width 45 height 9
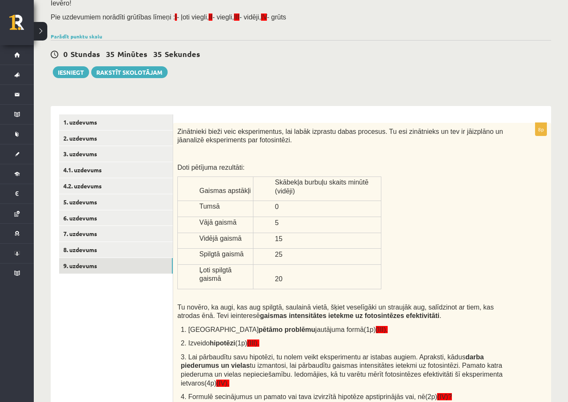
scroll to position [0, 0]
